Goal: Go to known website: Access a specific website the user already knows

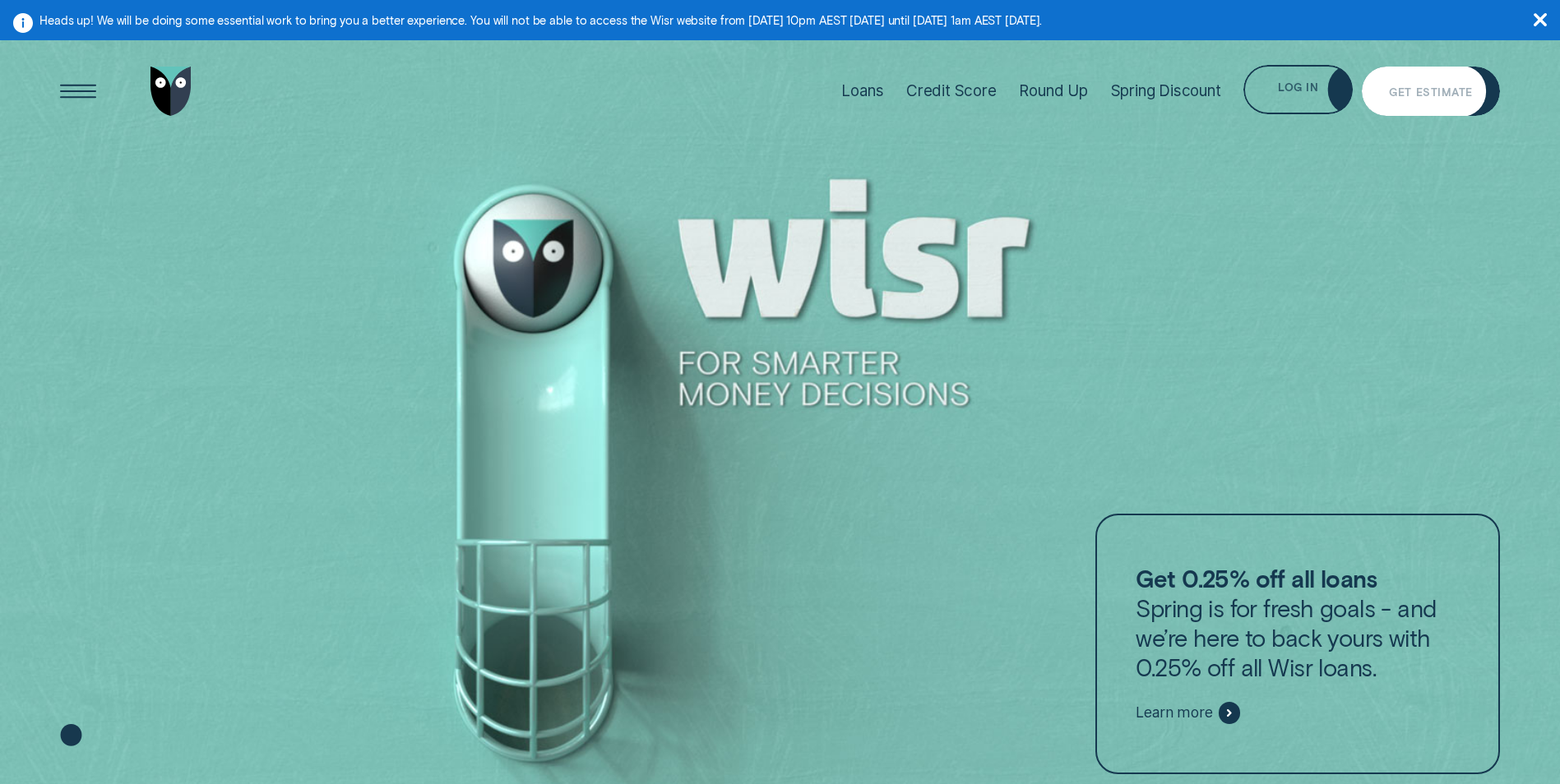
click at [1460, 88] on div "Get Estimate" at bounding box center [1430, 92] width 83 height 10
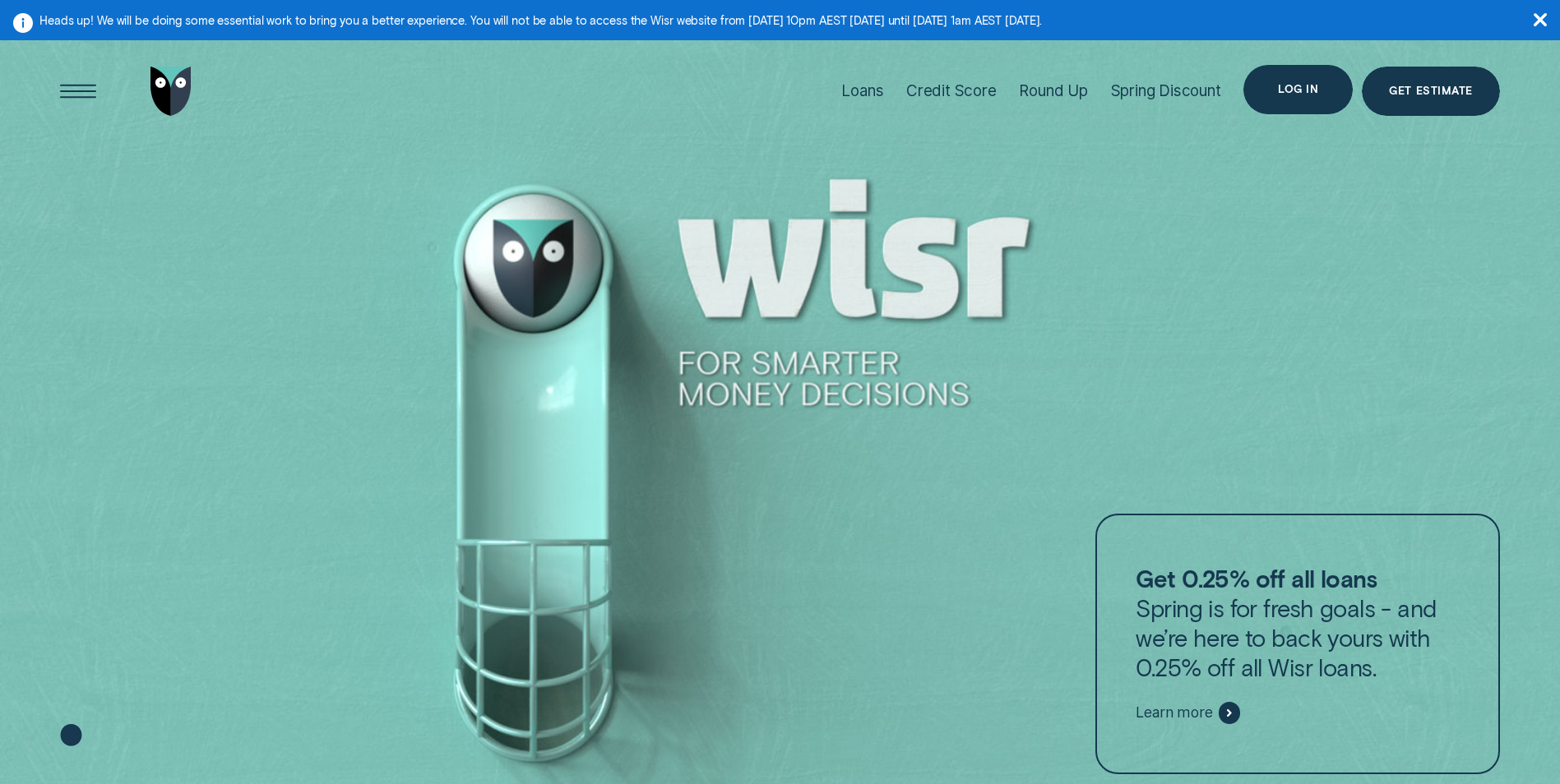
click at [1336, 91] on div "Log in" at bounding box center [1297, 89] width 110 height 50
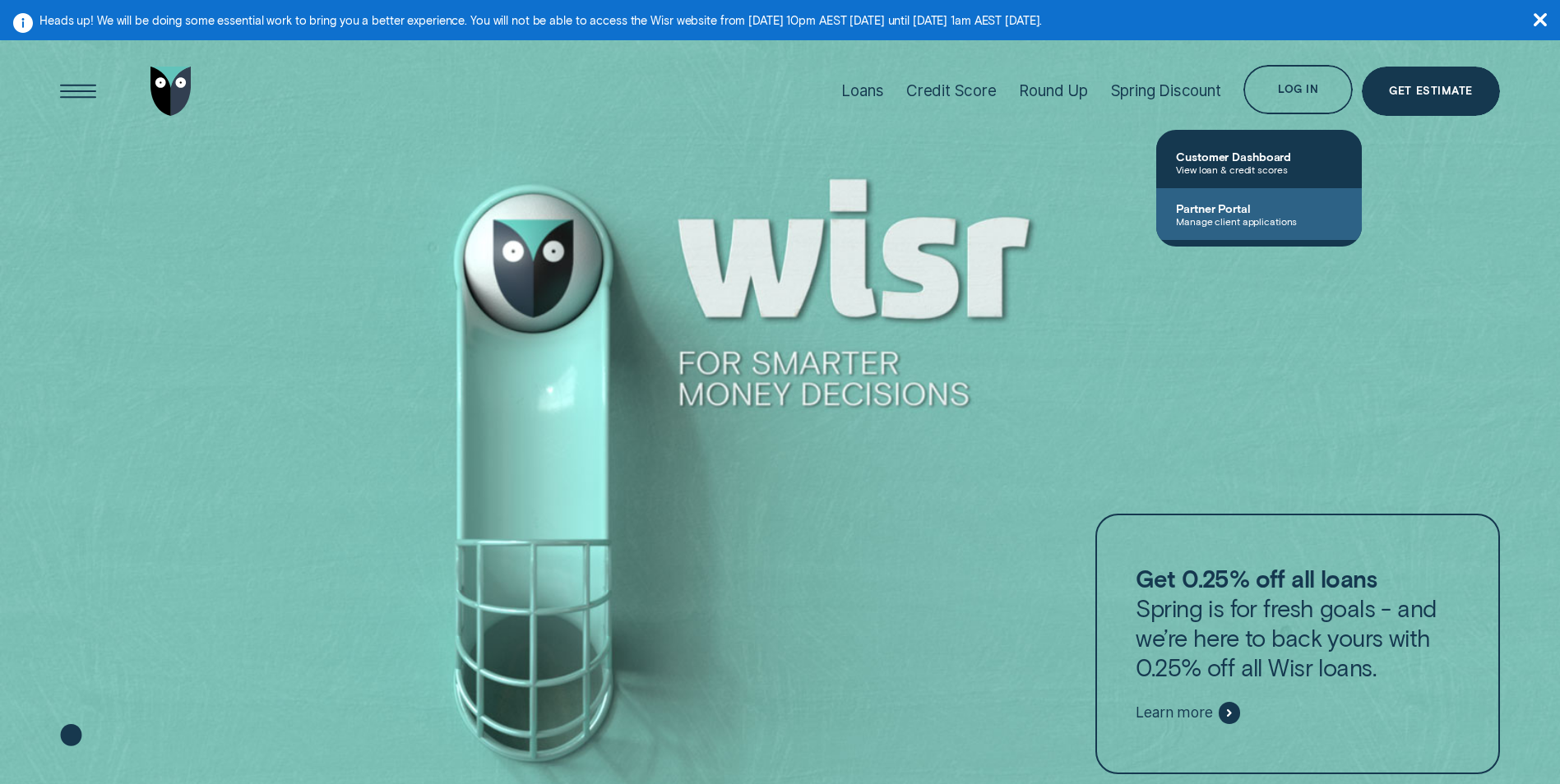
click at [1249, 208] on span "Partner Portal" at bounding box center [1259, 208] width 166 height 14
